Goal: Information Seeking & Learning: Understand process/instructions

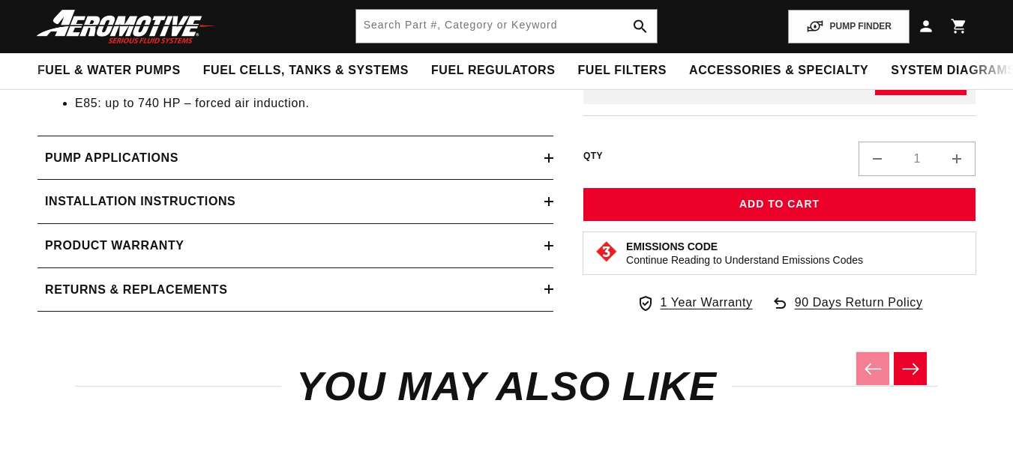
scroll to position [0, 625]
click at [124, 154] on h2 "Pump Applications" at bounding box center [111, 157] width 133 height 19
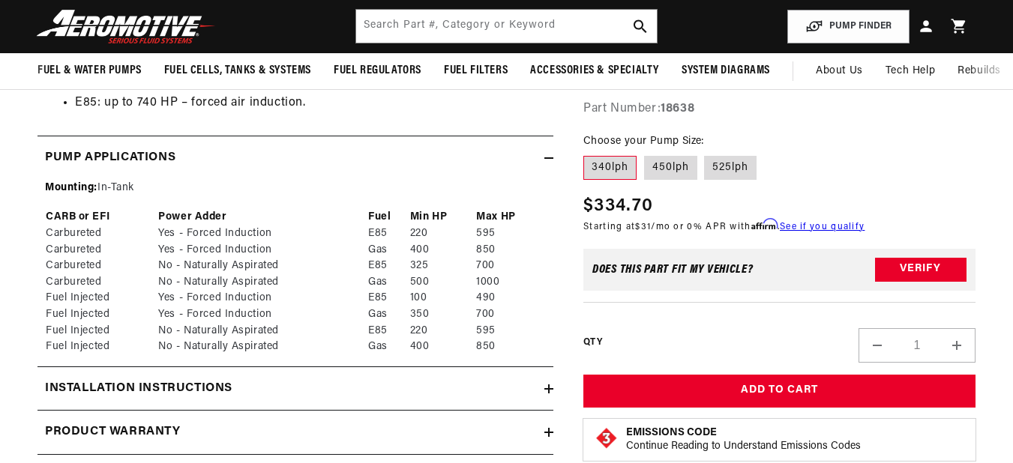
scroll to position [0, 2]
click at [728, 164] on label "525lph" at bounding box center [730, 168] width 52 height 24
click at [705, 154] on input "525lph" at bounding box center [705, 153] width 1 height 1
radio input "true"
click at [728, 164] on label "525lph" at bounding box center [730, 168] width 52 height 24
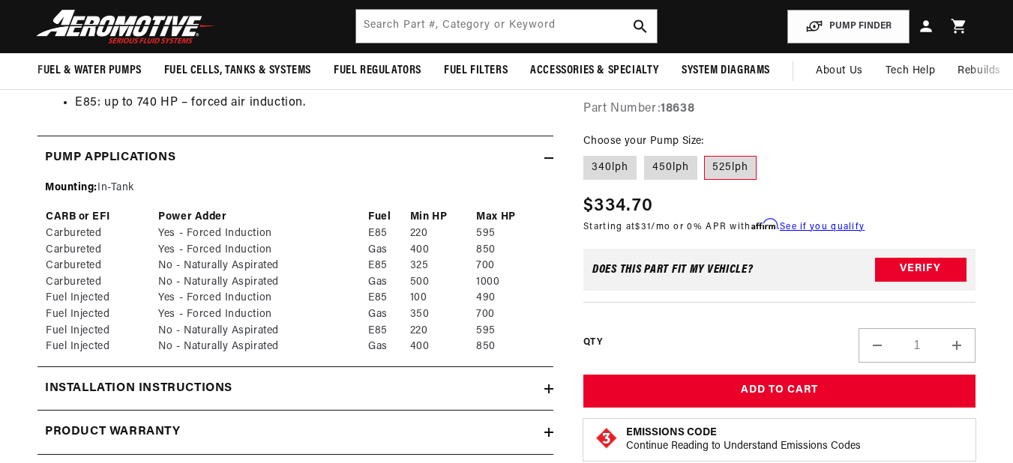
click at [705, 154] on input "525lph" at bounding box center [705, 153] width 1 height 1
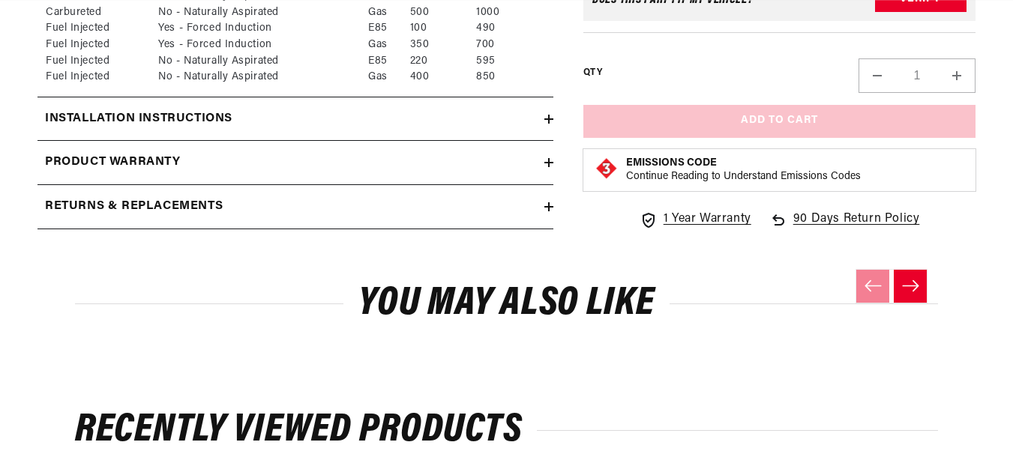
click at [178, 117] on h2 "Installation Instructions" at bounding box center [138, 118] width 187 height 19
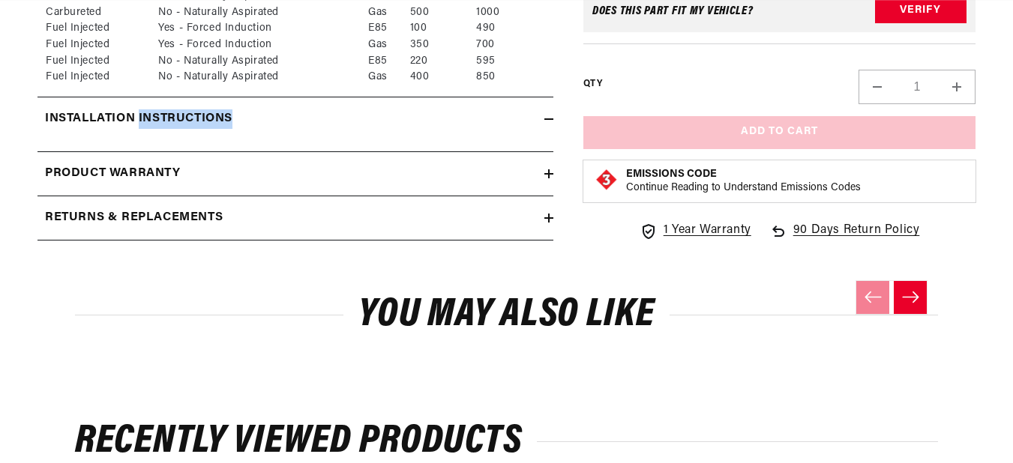
click at [178, 117] on h2 "Installation Instructions" at bounding box center [138, 118] width 187 height 19
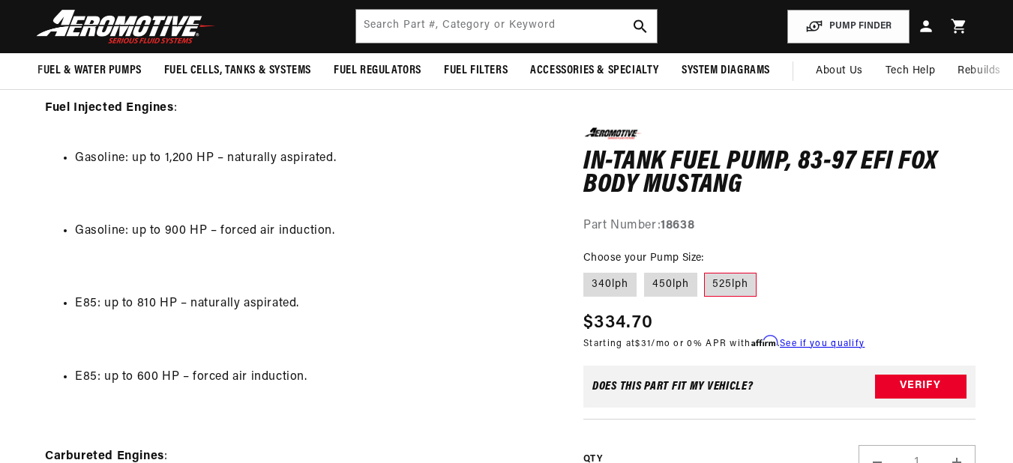
scroll to position [0, 33]
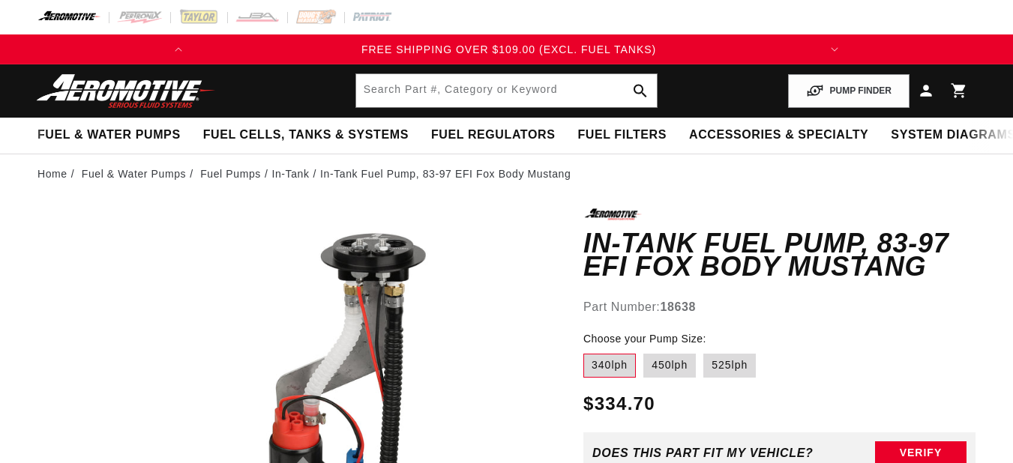
scroll to position [0, 625]
